Goal: Complete application form

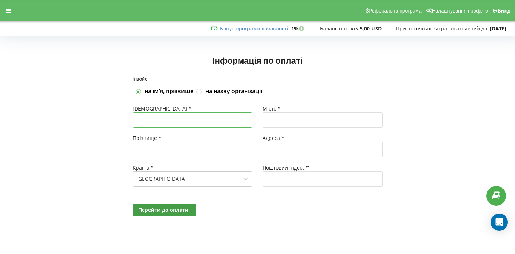
click at [163, 119] on input "text" at bounding box center [193, 119] width 120 height 15
type input "H"
type input "Хьюгг"
click at [280, 118] on input "text" at bounding box center [323, 119] width 120 height 15
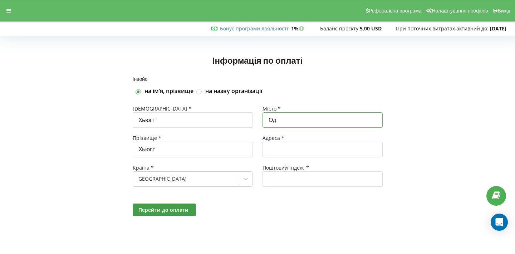
type input "О"
click at [202, 89] on label at bounding box center [199, 89] width 6 height 0
click at [202, 91] on input "на назву організації" at bounding box center [199, 92] width 6 height 6
checkbox input "true"
checkbox input "false"
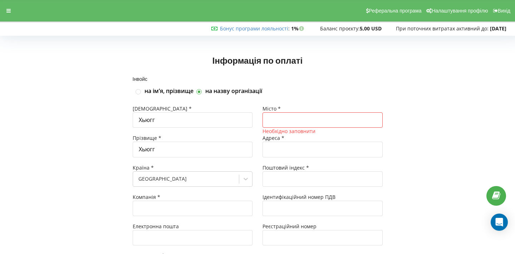
type input "+380"
click at [279, 119] on input "text" at bounding box center [323, 119] width 120 height 15
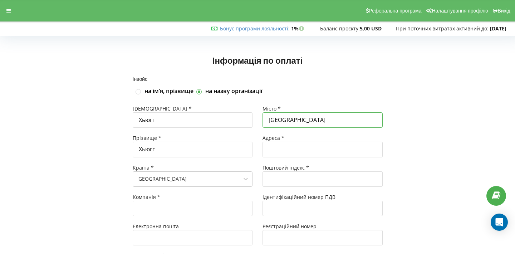
scroll to position [77, 0]
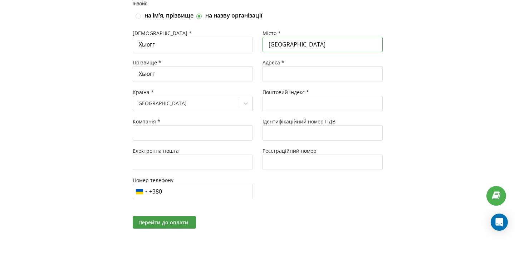
type input "Одеса"
click at [180, 131] on input "text" at bounding box center [193, 132] width 120 height 15
type input "HYGG"
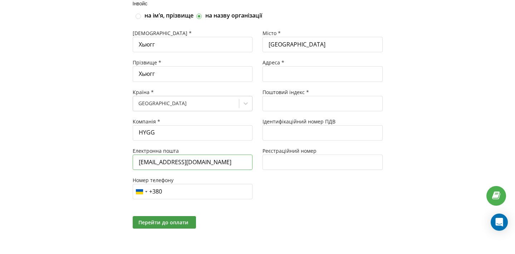
type input "[EMAIL_ADDRESS][DOMAIN_NAME]"
click at [283, 162] on input "text" at bounding box center [323, 162] width 120 height 15
click at [287, 106] on input "text" at bounding box center [323, 103] width 120 height 15
click at [295, 74] on input "text" at bounding box center [323, 73] width 120 height 15
type input "d"
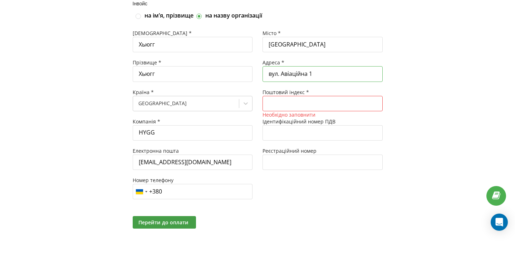
type input "вул. Авіаційна 1"
click at [279, 105] on input "text" at bounding box center [323, 103] width 120 height 15
type input "65000"
click at [301, 201] on div "Місто * Одеса Адреса * вул. Авіаційна 1 Поштовий індекс * 65000 Ідентифікаційни…" at bounding box center [323, 118] width 130 height 176
click at [221, 187] on input "+380" at bounding box center [193, 191] width 120 height 15
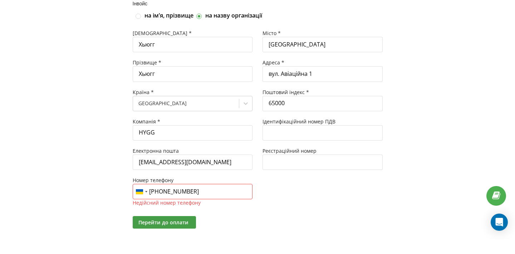
type input "+380 67 111 5545"
click at [342, 208] on div "Імʼя * Хьюгг Прізвище * Хьюгг Країна * Ukraine Компанія * HYGG Електронна пошта…" at bounding box center [258, 118] width 260 height 186
click at [191, 223] on button "Перейти до оплати" at bounding box center [164, 222] width 63 height 13
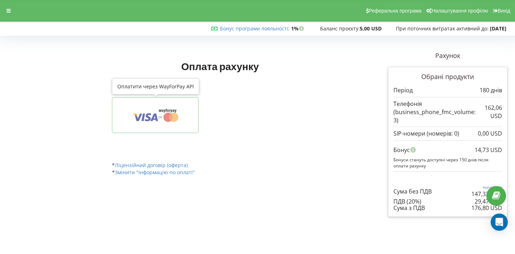
click at [172, 116] on icon at bounding box center [167, 117] width 9 height 9
